Goal: Browse casually

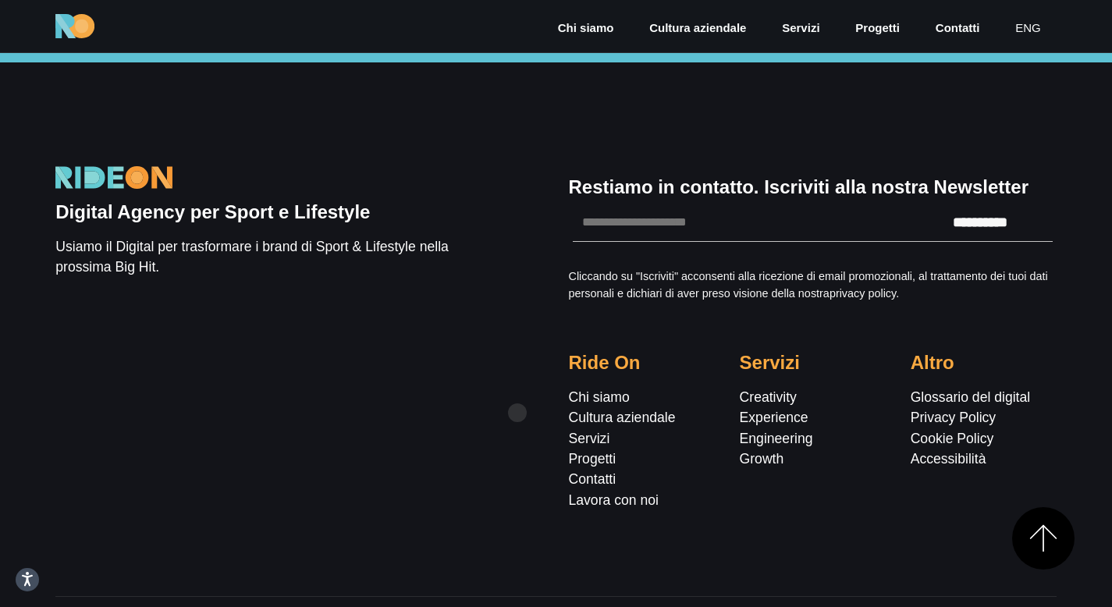
scroll to position [4628, 0]
